Goal: Browse casually: Explore the website without a specific task or goal

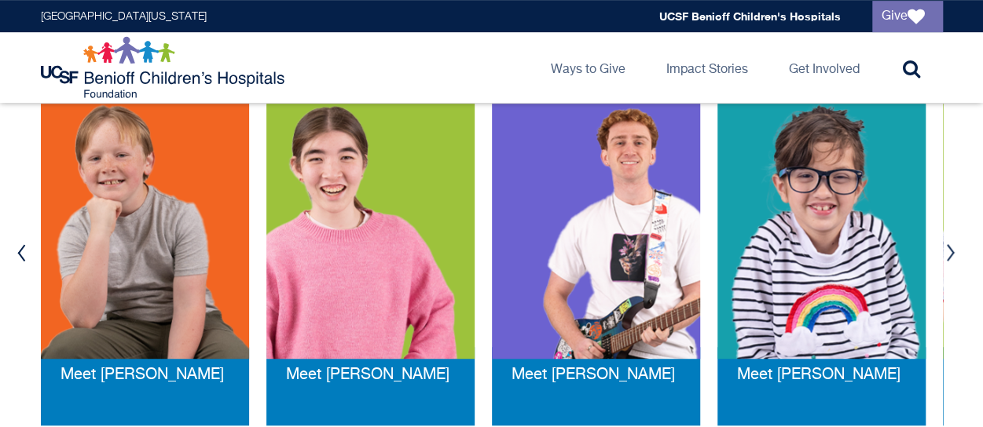
scroll to position [365, 0]
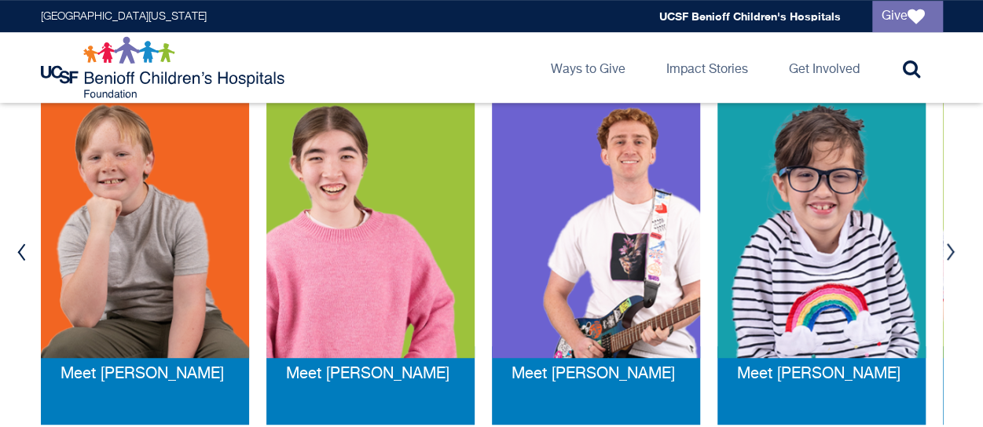
click at [947, 247] on button "Next" at bounding box center [951, 252] width 24 height 47
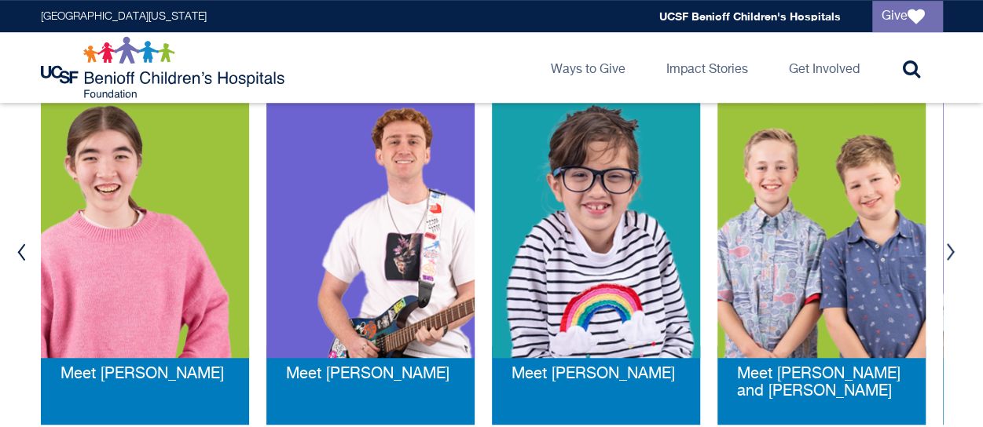
click at [947, 247] on button "Next" at bounding box center [951, 252] width 24 height 47
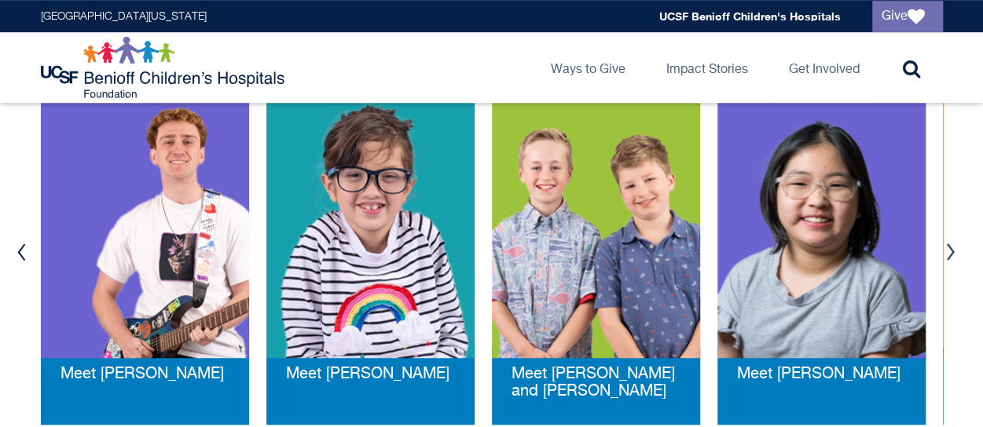
click at [947, 247] on button "Next" at bounding box center [951, 252] width 24 height 47
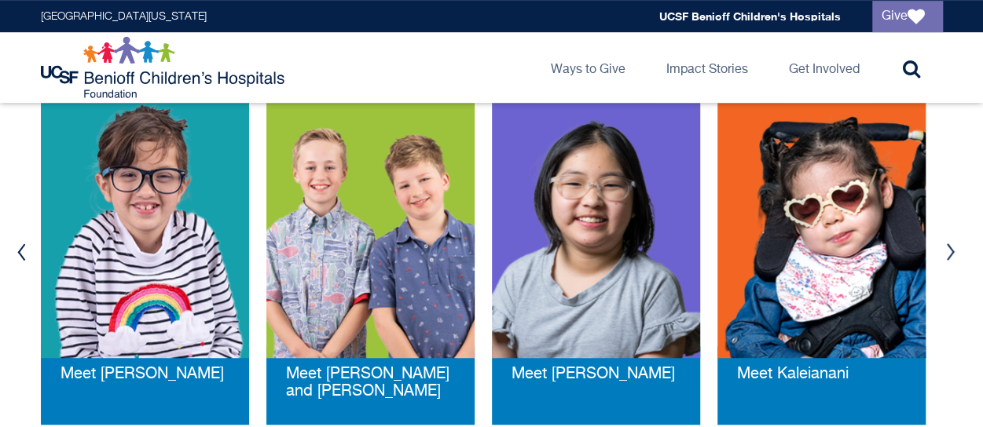
click at [947, 247] on button "Next" at bounding box center [951, 252] width 24 height 47
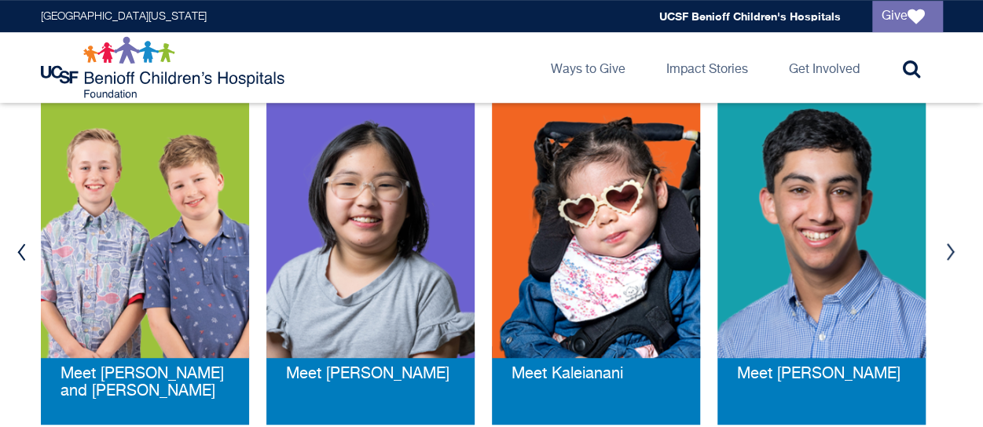
click at [947, 247] on button "Next" at bounding box center [951, 252] width 24 height 47
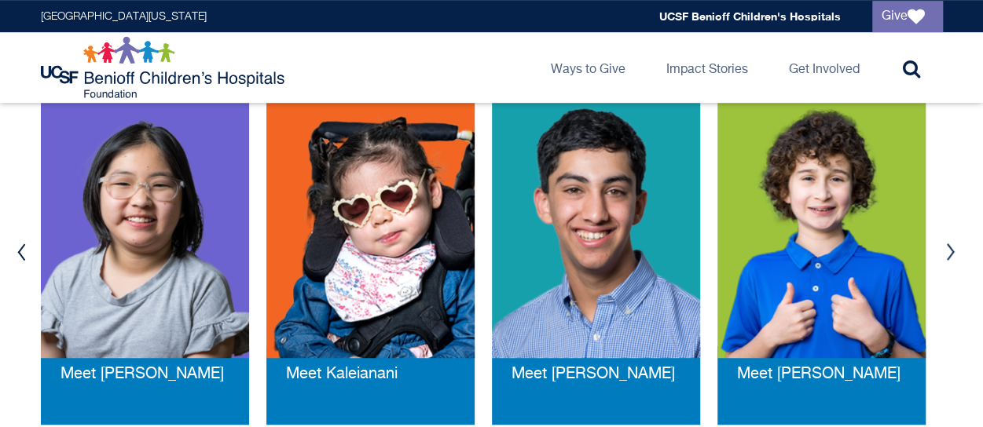
click at [947, 247] on button "Next" at bounding box center [951, 252] width 24 height 47
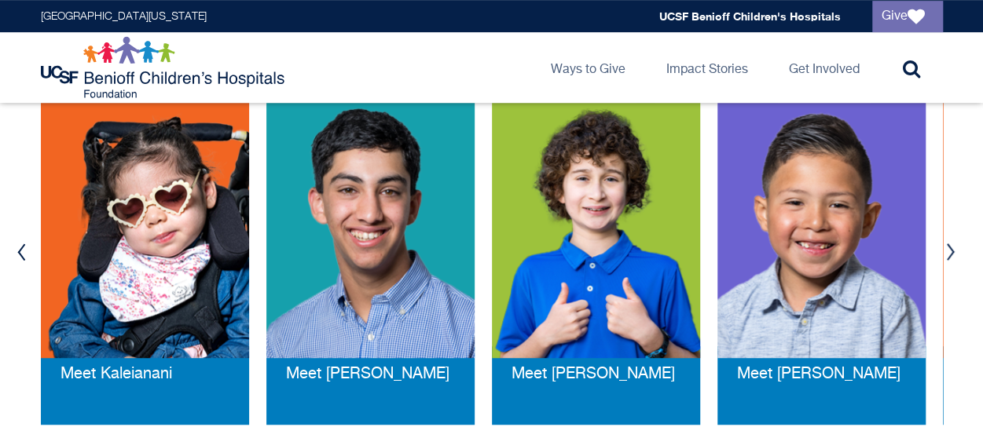
click at [947, 247] on button "Next" at bounding box center [951, 252] width 24 height 47
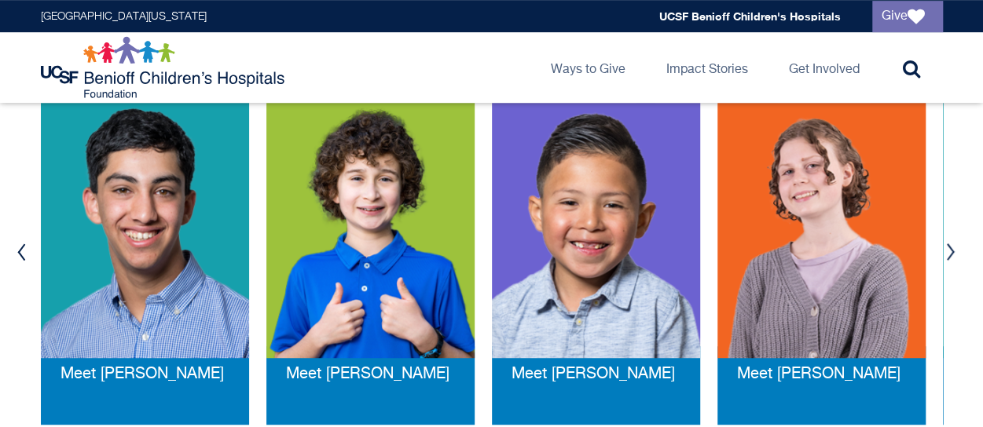
click at [947, 247] on button "Next" at bounding box center [951, 252] width 24 height 47
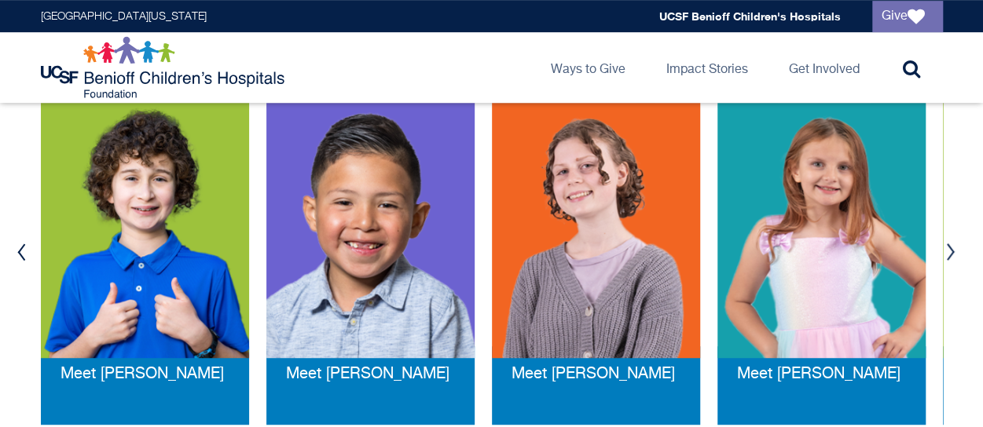
click at [947, 247] on button "Next" at bounding box center [951, 252] width 24 height 47
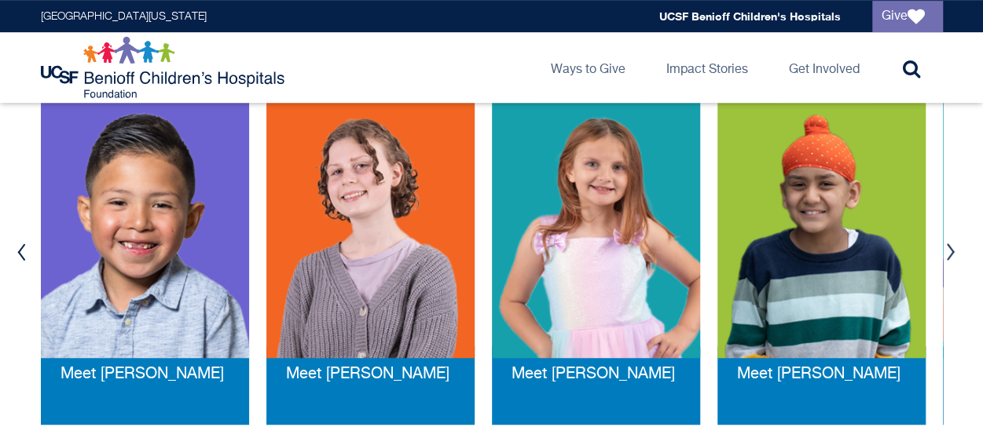
click at [944, 251] on button "Next" at bounding box center [951, 252] width 24 height 47
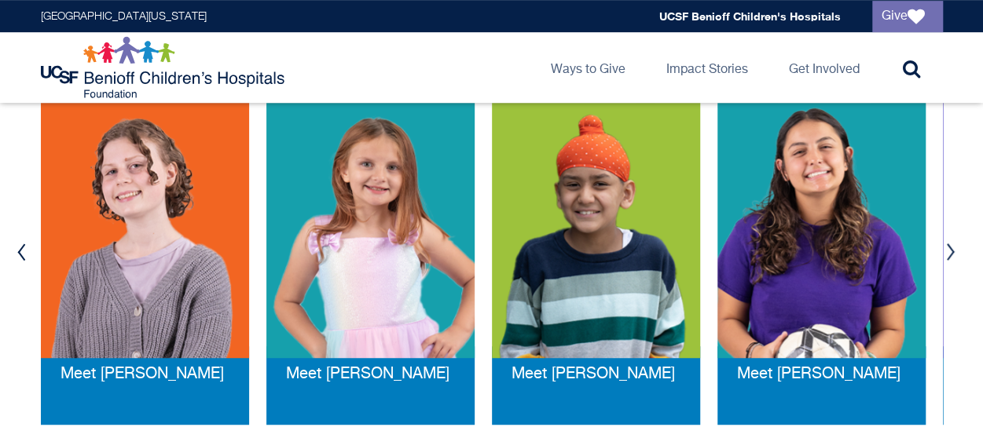
click at [944, 251] on button "Next" at bounding box center [951, 252] width 24 height 47
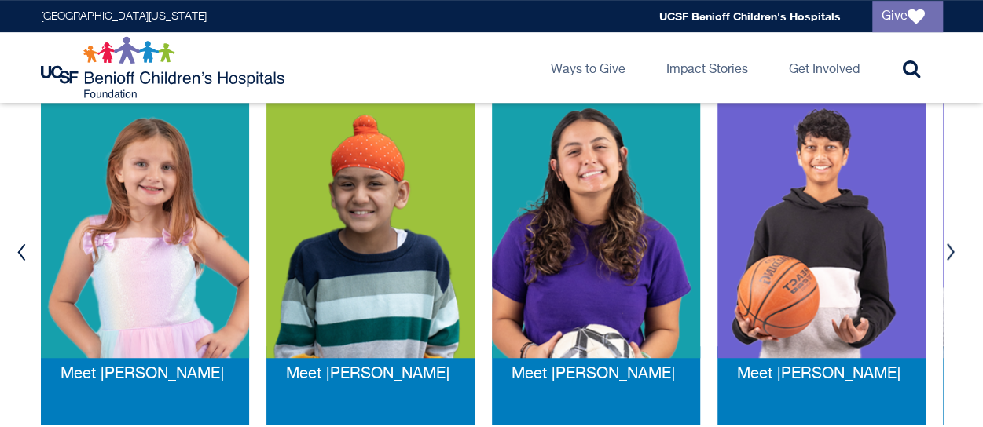
click at [22, 256] on button "Previous" at bounding box center [22, 252] width 24 height 47
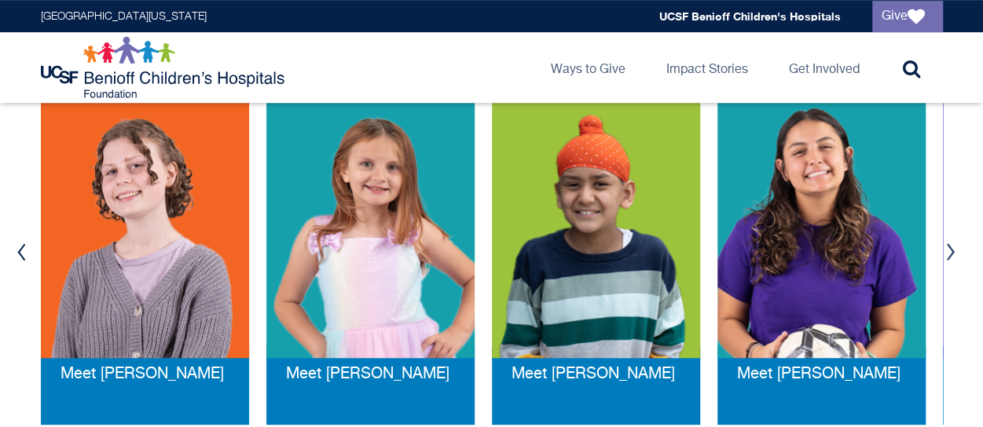
click at [22, 256] on button "Previous" at bounding box center [22, 252] width 24 height 47
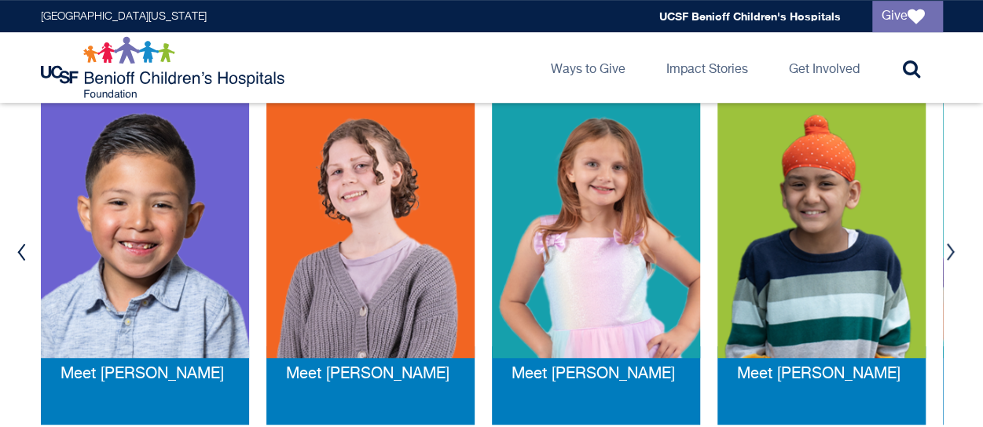
click at [22, 256] on button "Previous" at bounding box center [22, 252] width 24 height 47
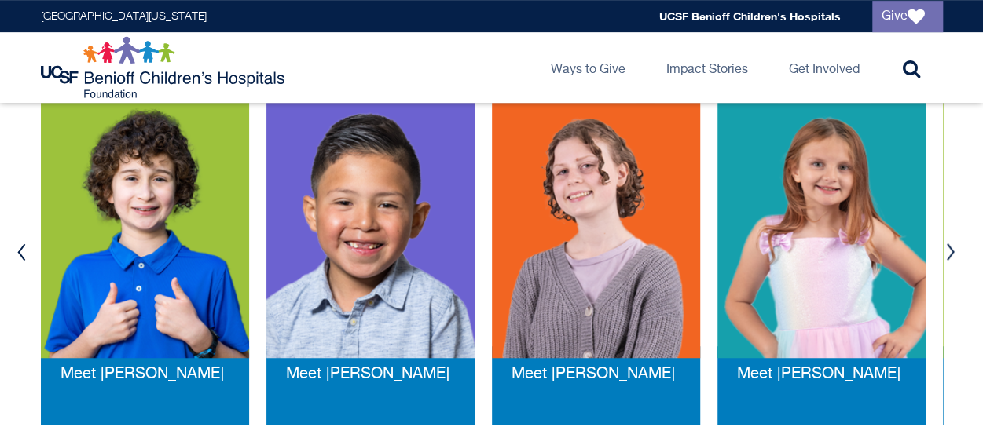
click at [22, 256] on button "Previous" at bounding box center [22, 252] width 24 height 47
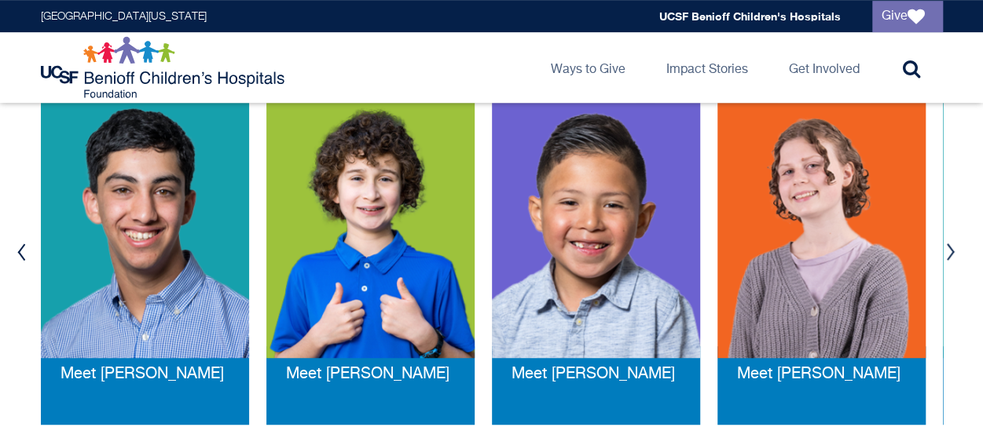
click at [22, 256] on button "Previous" at bounding box center [22, 252] width 24 height 47
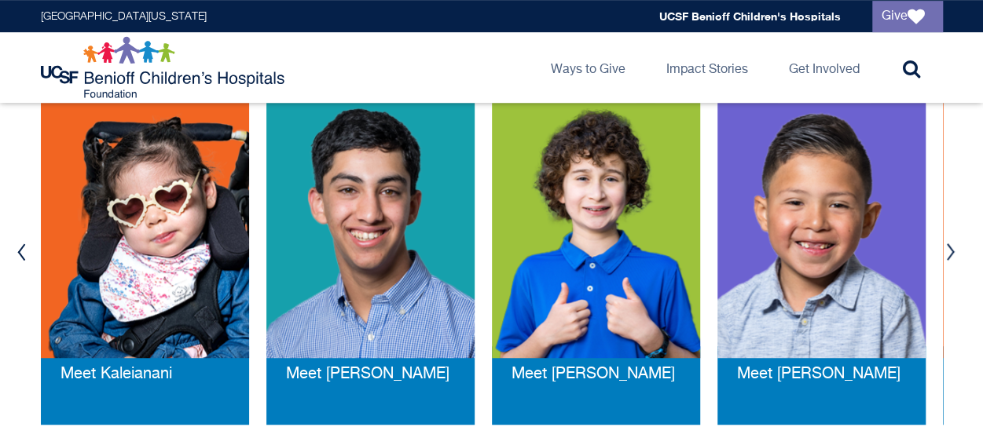
click at [22, 256] on button "Previous" at bounding box center [22, 252] width 24 height 47
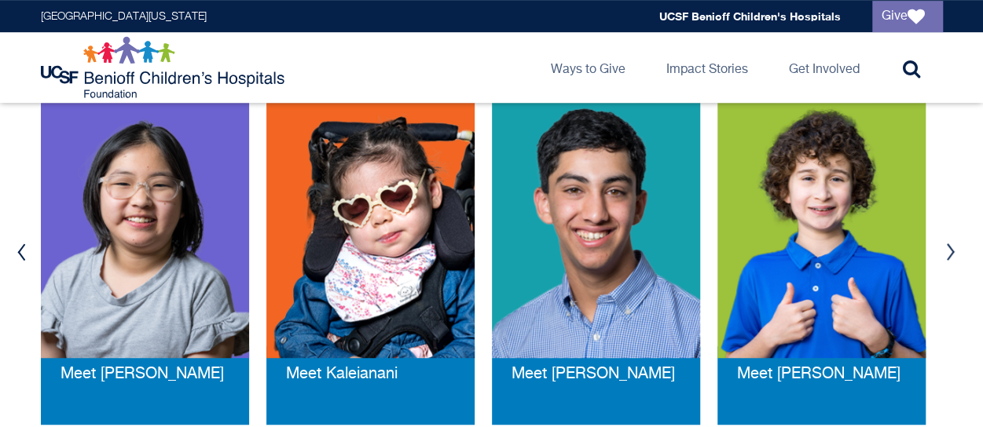
click at [22, 256] on button "Previous" at bounding box center [22, 252] width 24 height 47
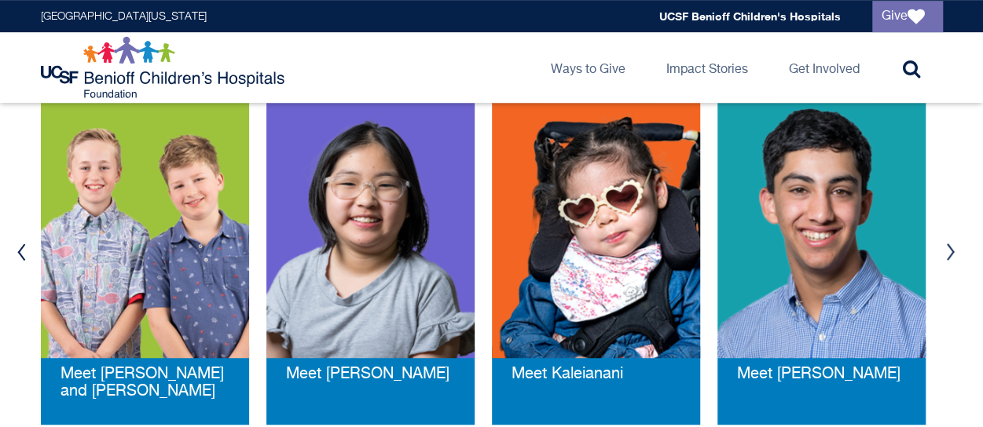
click at [22, 256] on button "Previous" at bounding box center [22, 252] width 24 height 47
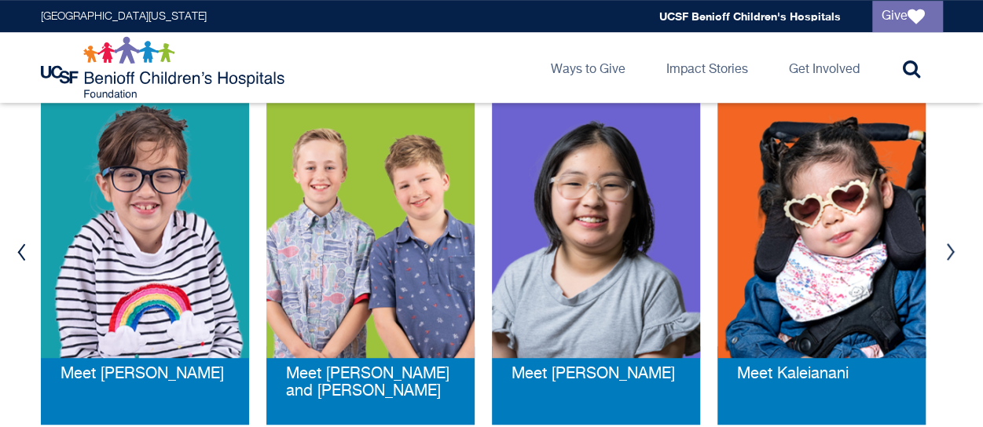
click at [22, 256] on button "Previous" at bounding box center [22, 252] width 24 height 47
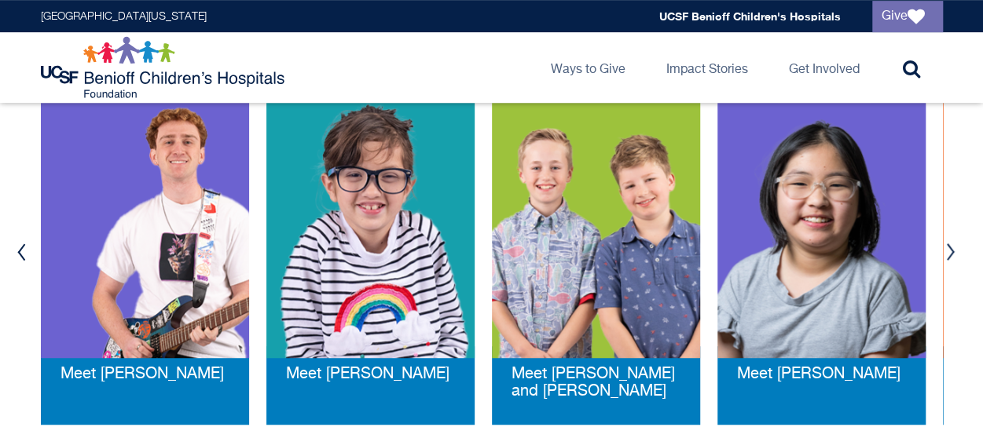
click at [22, 256] on button "Previous" at bounding box center [22, 252] width 24 height 47
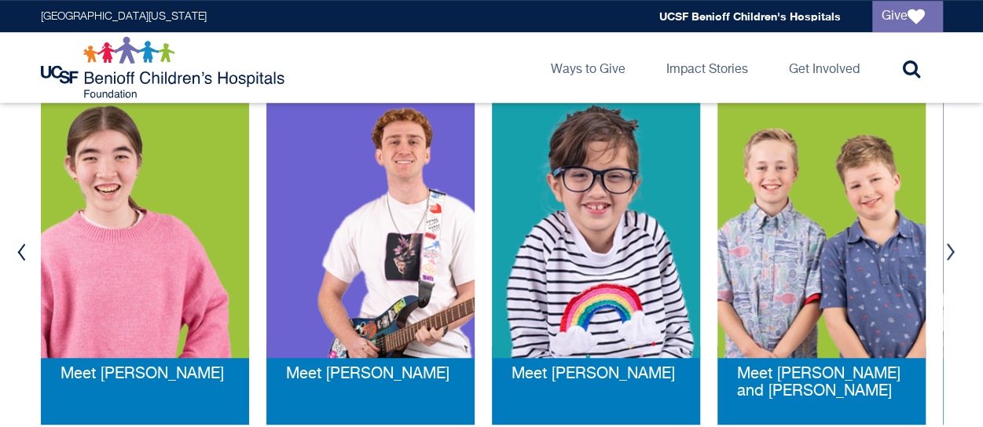
click at [22, 256] on button "Previous" at bounding box center [22, 252] width 24 height 47
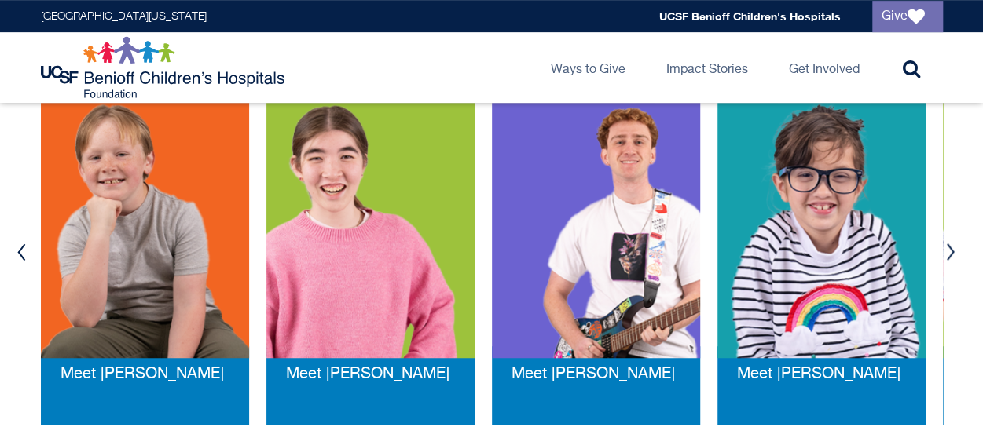
click at [22, 256] on button "Previous" at bounding box center [22, 252] width 24 height 47
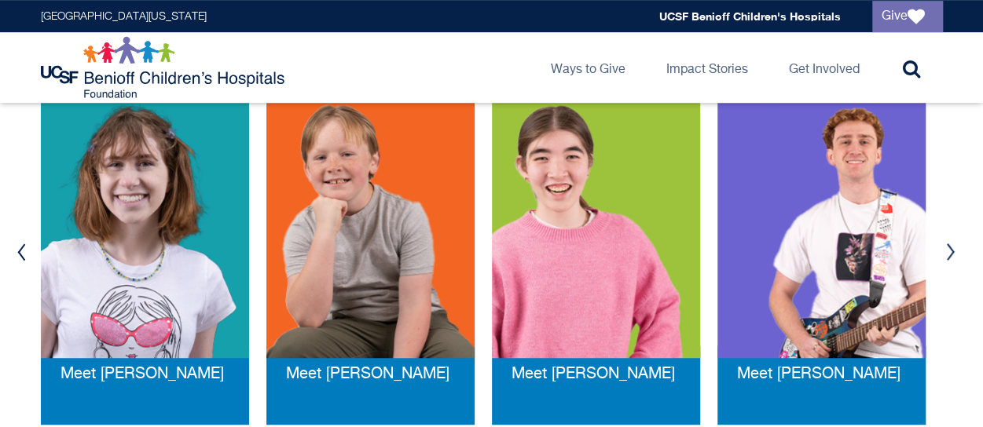
click at [22, 256] on button "Previous" at bounding box center [22, 252] width 24 height 47
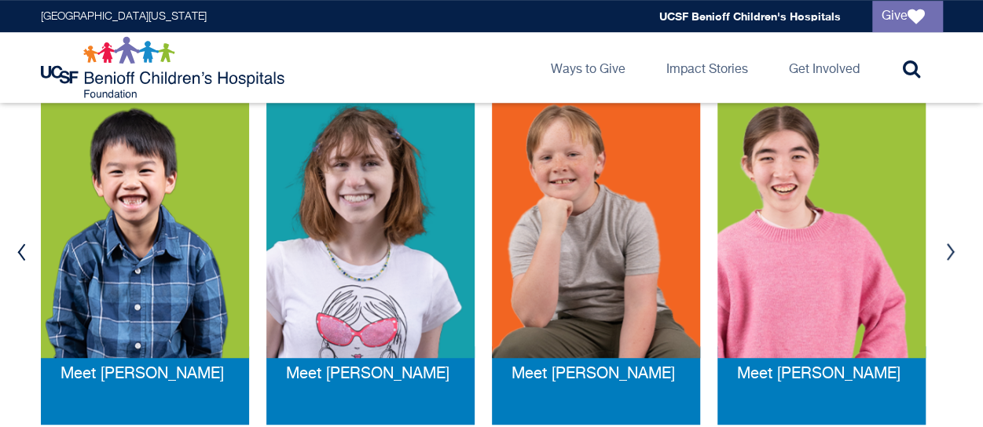
click at [22, 256] on button "Previous" at bounding box center [22, 252] width 24 height 47
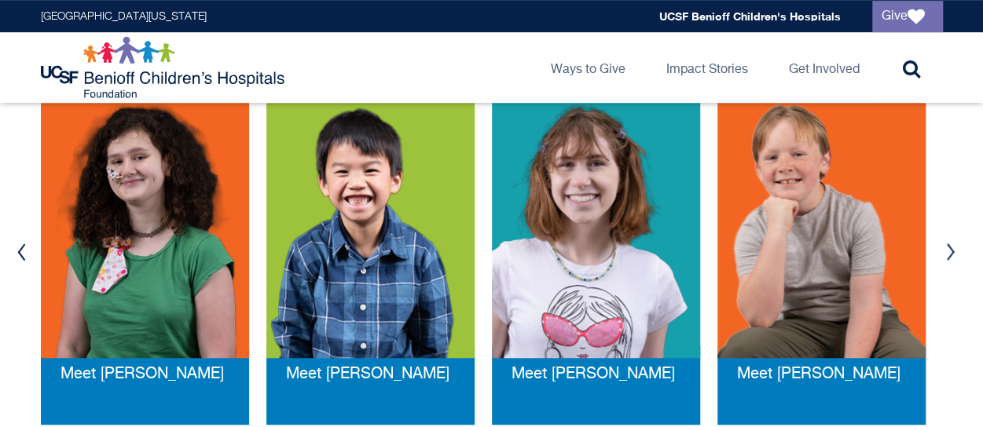
click at [22, 256] on button "Previous" at bounding box center [22, 252] width 24 height 47
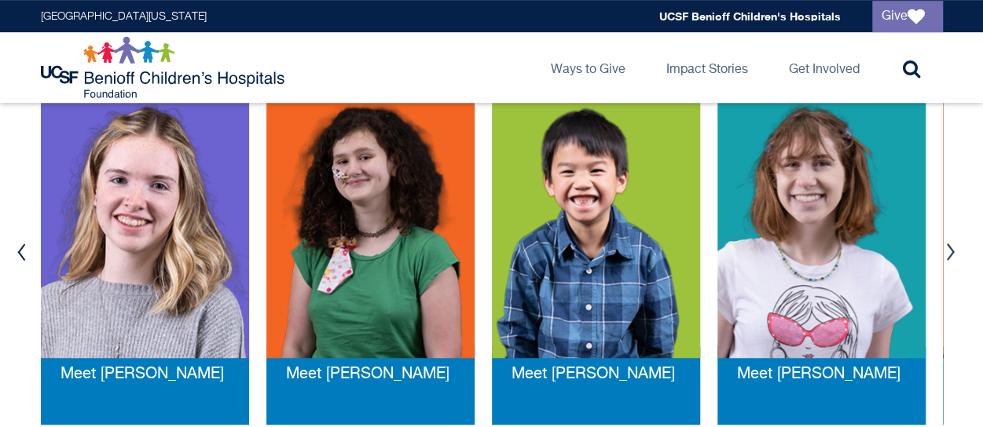
click at [22, 256] on button "Previous" at bounding box center [22, 252] width 24 height 47
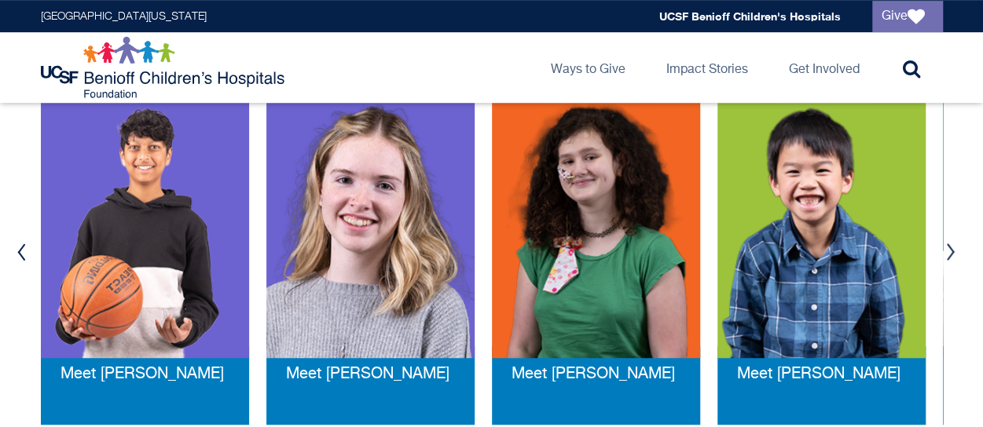
click at [22, 256] on button "Previous" at bounding box center [22, 252] width 24 height 47
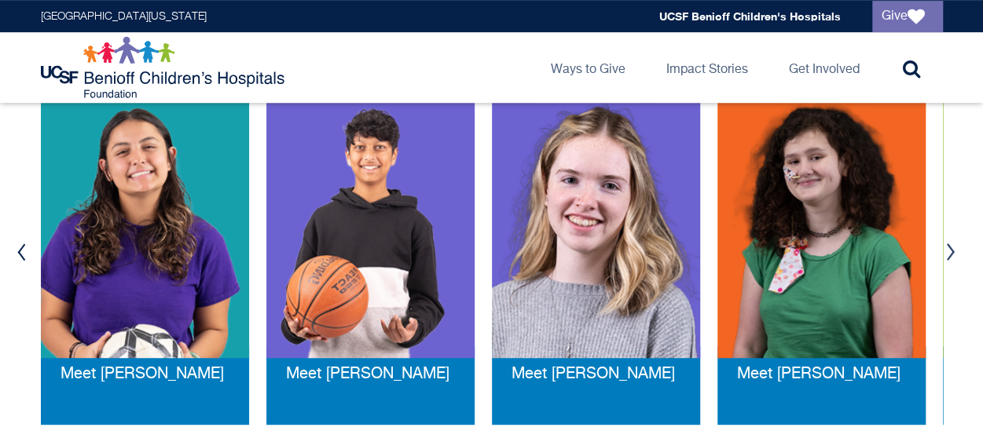
click at [22, 256] on button "Previous" at bounding box center [22, 252] width 24 height 47
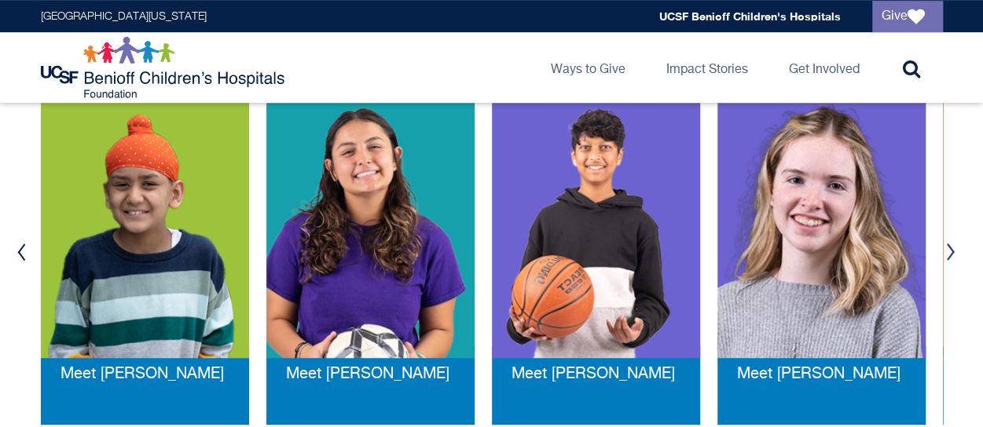
click at [17, 255] on button "Previous" at bounding box center [22, 252] width 24 height 47
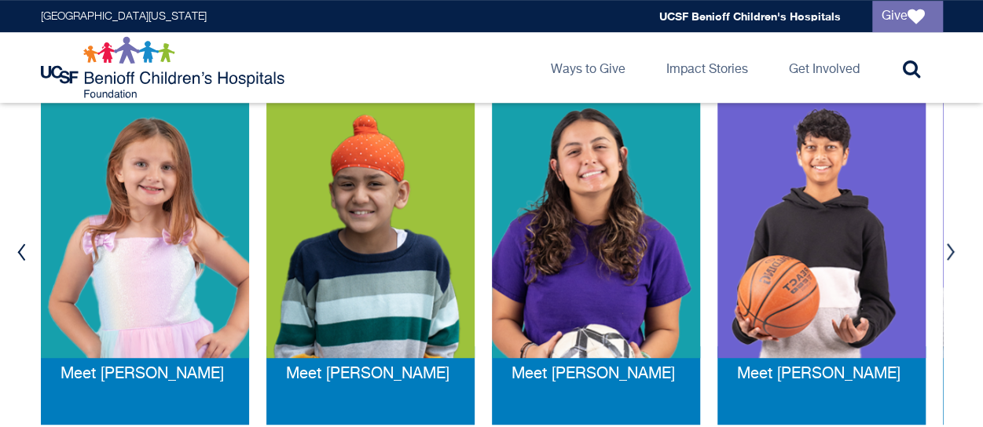
click at [17, 255] on button "Previous" at bounding box center [22, 252] width 24 height 47
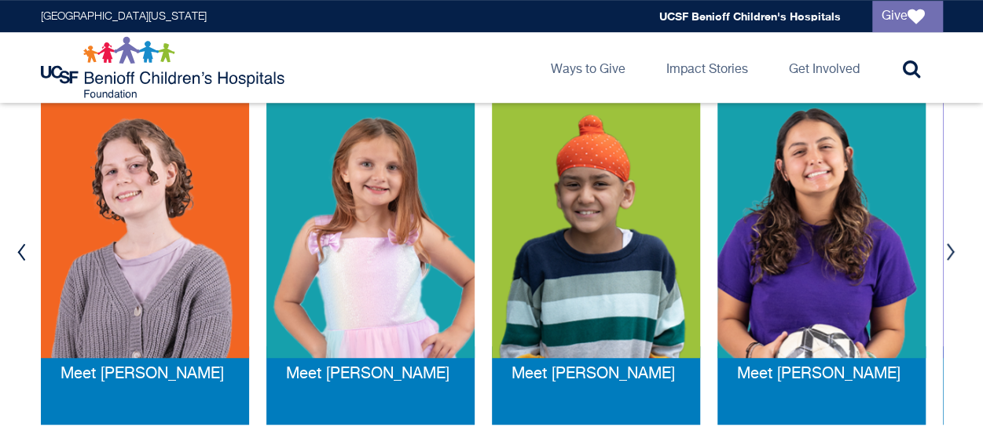
click at [17, 255] on button "Previous" at bounding box center [22, 252] width 24 height 47
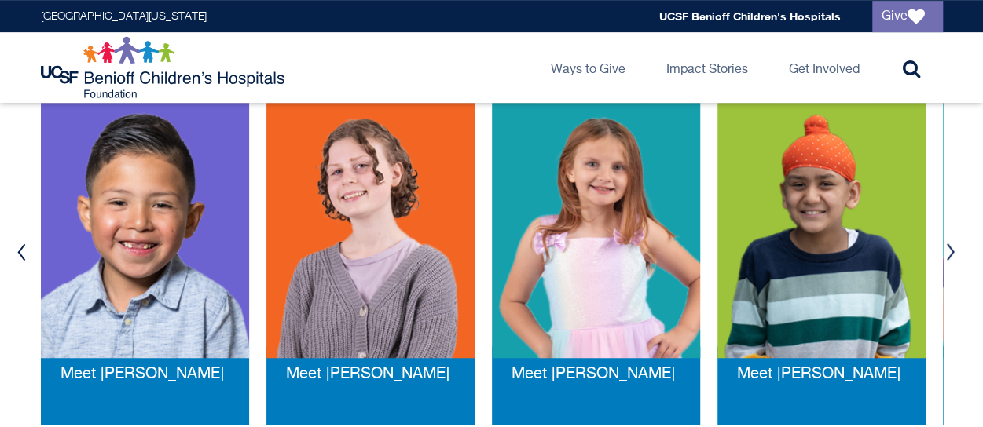
click at [17, 255] on button "Previous" at bounding box center [22, 252] width 24 height 47
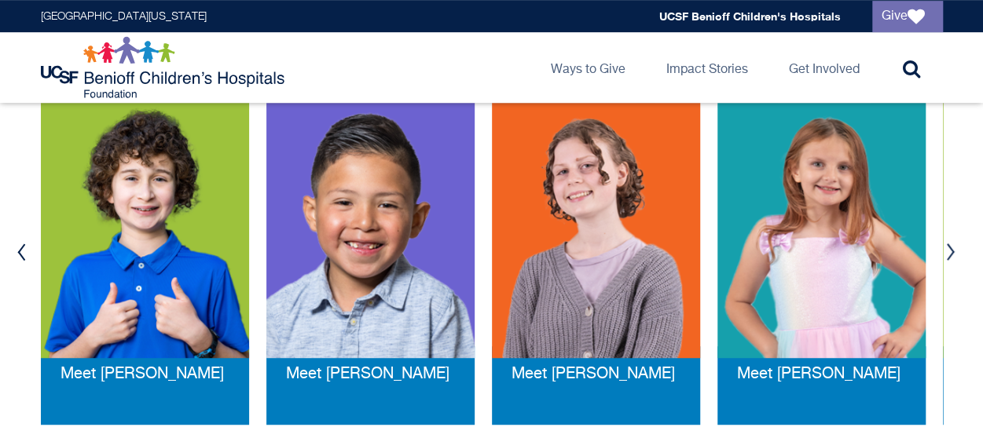
click at [17, 255] on button "Previous" at bounding box center [22, 252] width 24 height 47
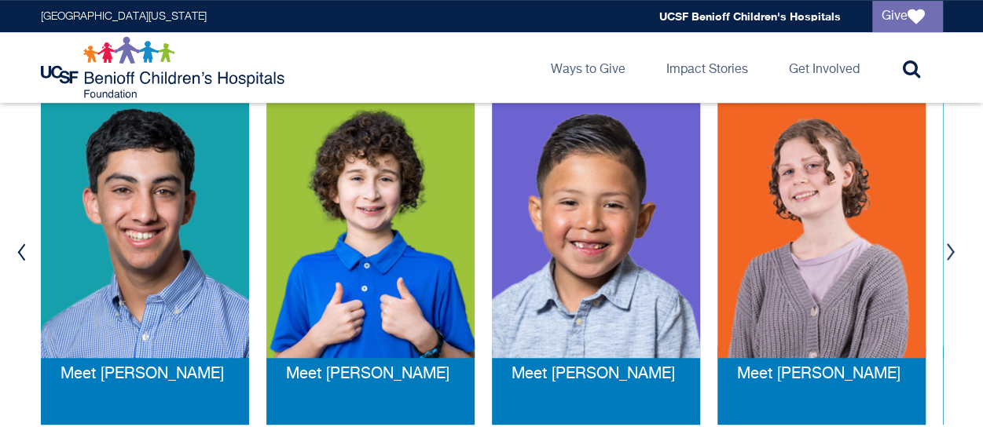
click at [17, 255] on button "Previous" at bounding box center [22, 252] width 24 height 47
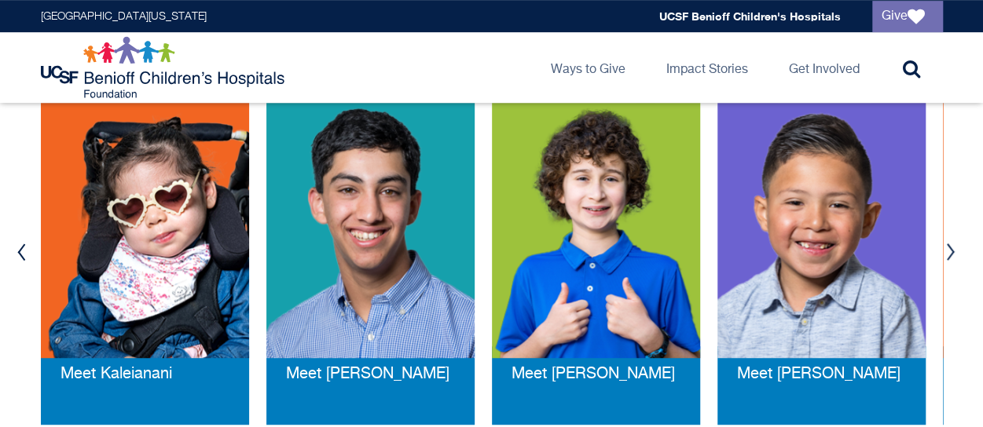
click at [17, 255] on button "Previous" at bounding box center [22, 252] width 24 height 47
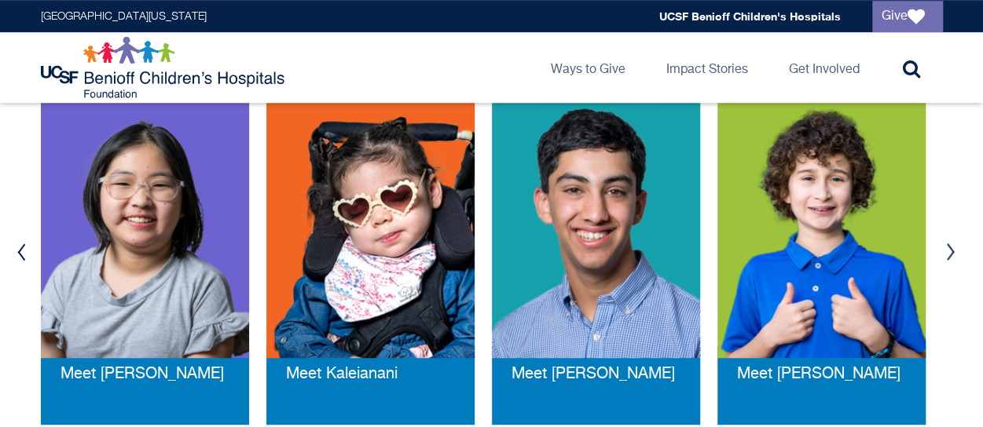
click at [17, 255] on button "Previous" at bounding box center [22, 252] width 24 height 47
